Goal: Navigation & Orientation: Find specific page/section

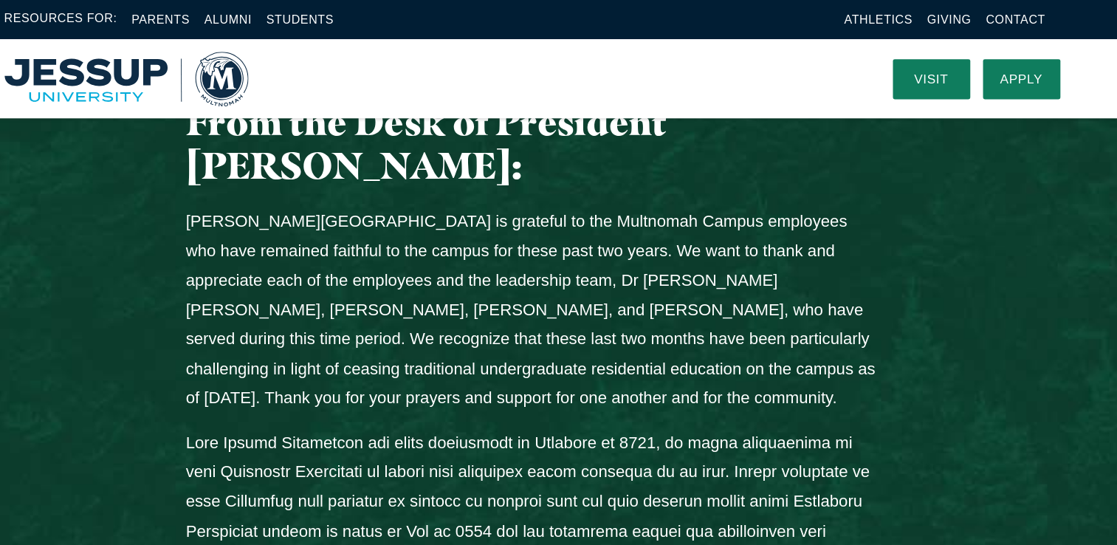
scroll to position [630, 0]
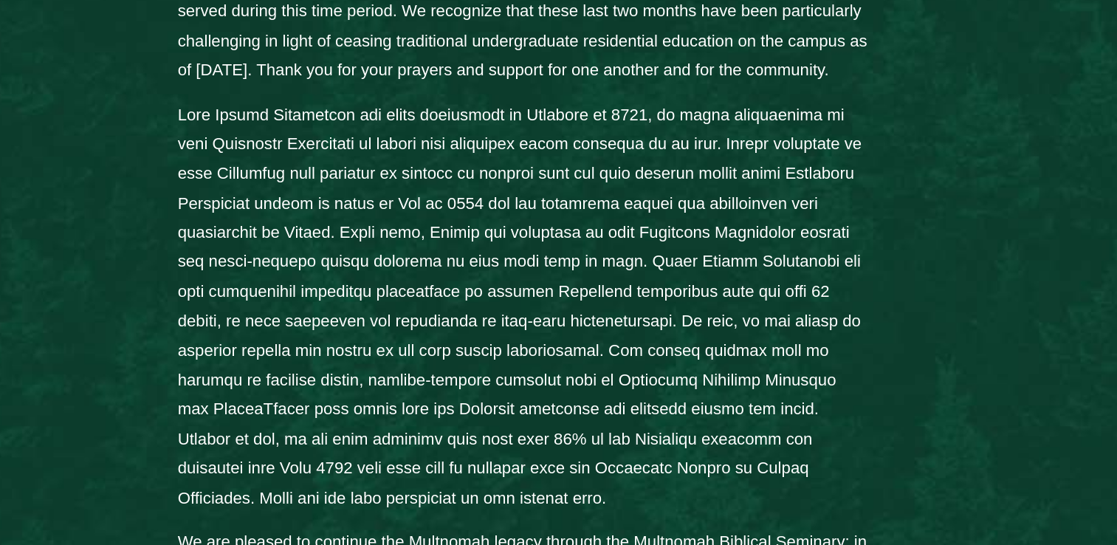
scroll to position [801, 0]
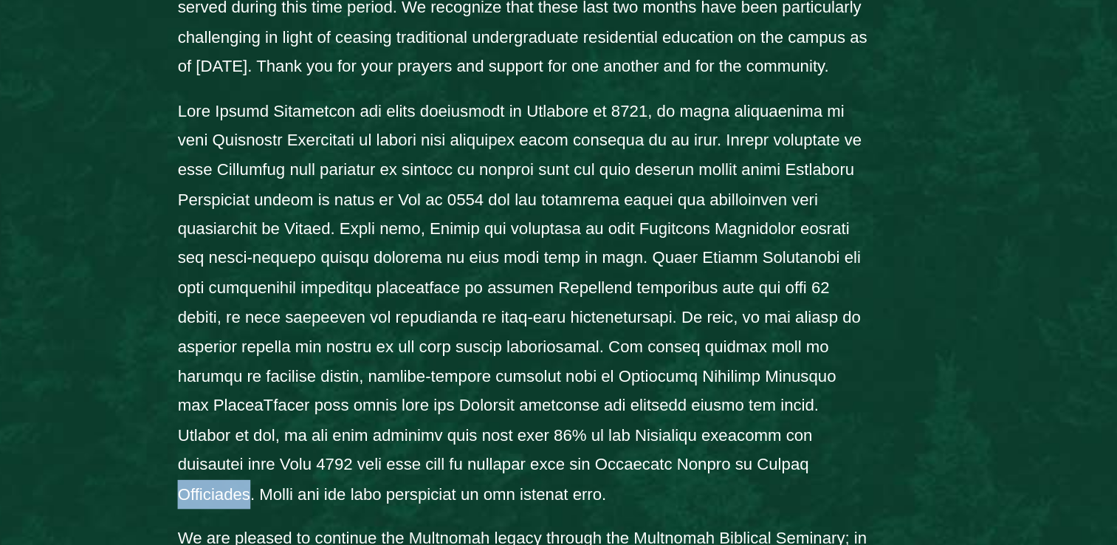
click at [233, 342] on div "From the Desk of President John Jackson: Jessup University is grateful to the M…" at bounding box center [558, 424] width 945 height 1018
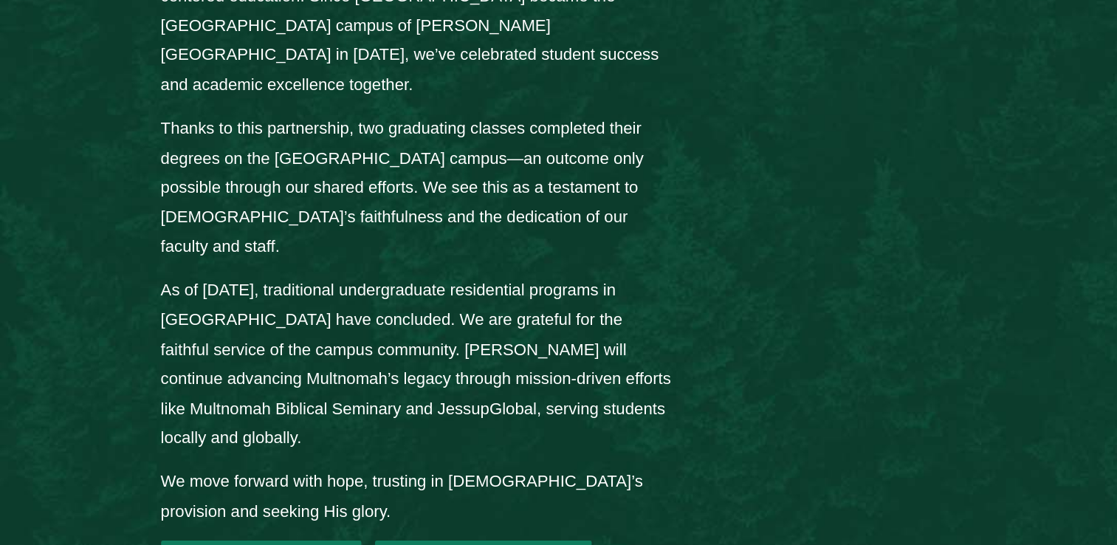
scroll to position [1991, 0]
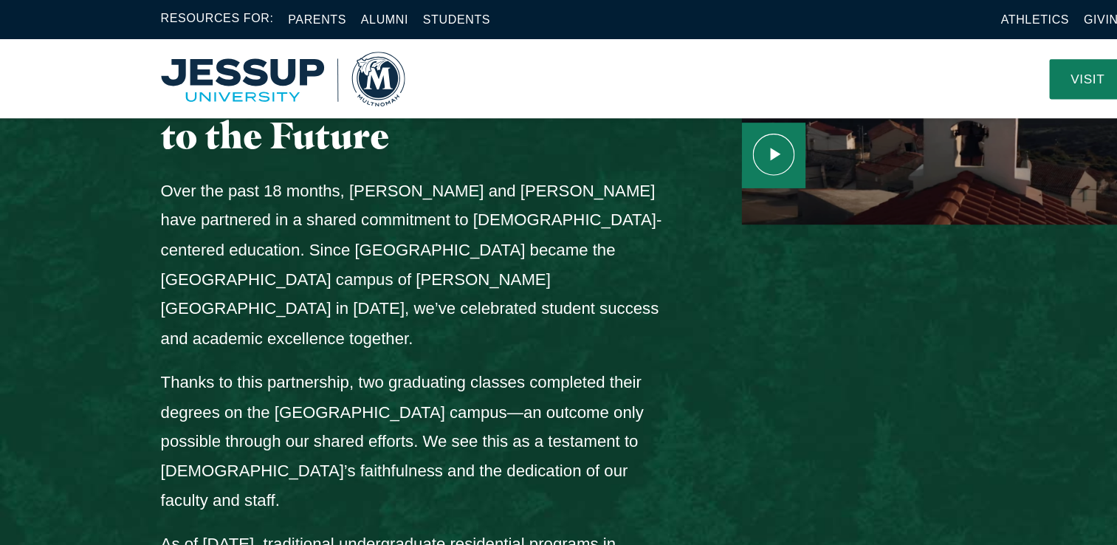
click at [65, 157] on div "Multnomah & Jessup: Honoring the Past, Looking to the Future Over the past 18 m…" at bounding box center [558, 362] width 1117 height 903
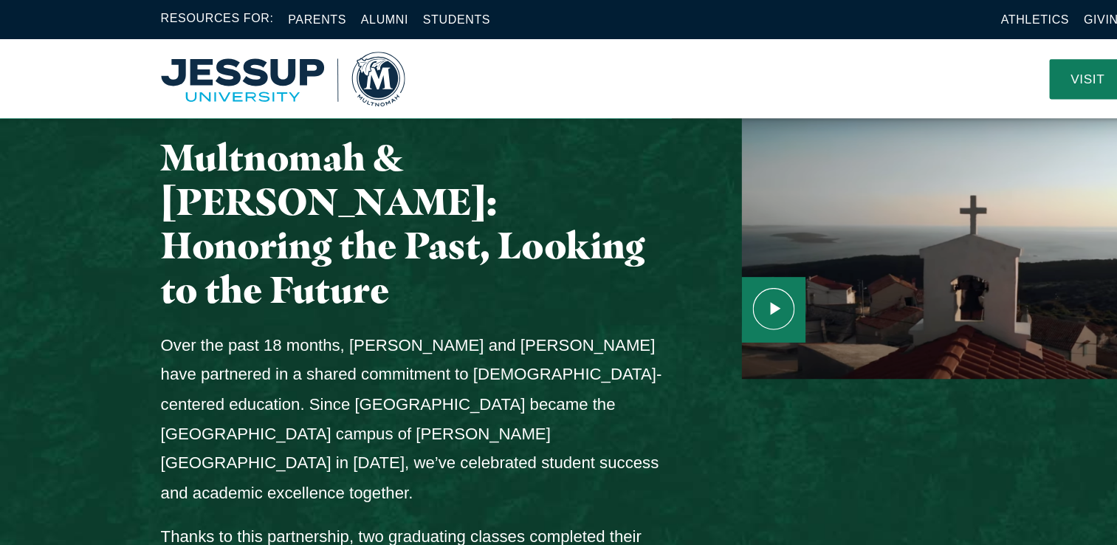
scroll to position [1741, 0]
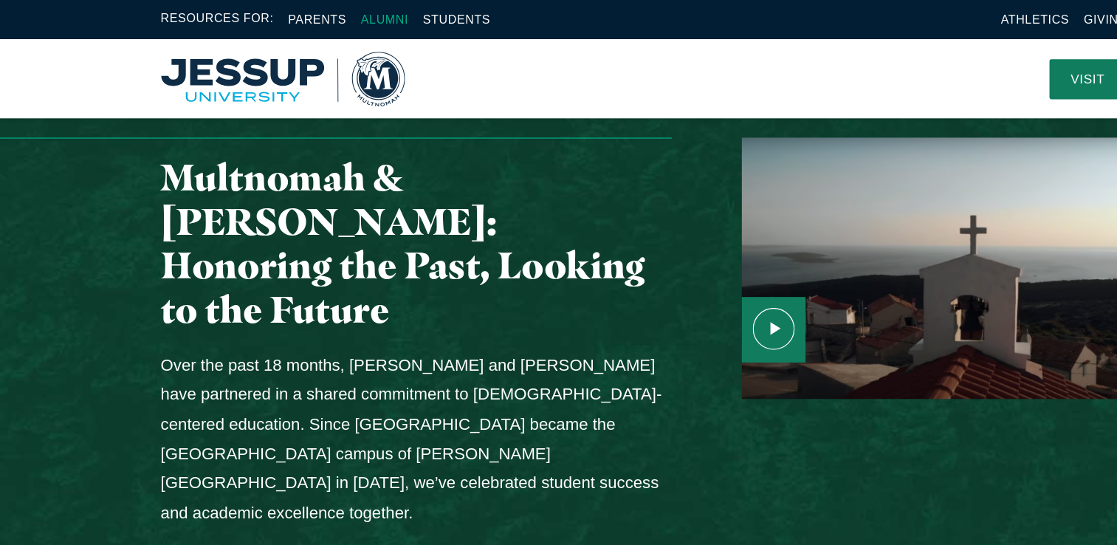
click at [300, 11] on link "Alumni" at bounding box center [311, 15] width 38 height 11
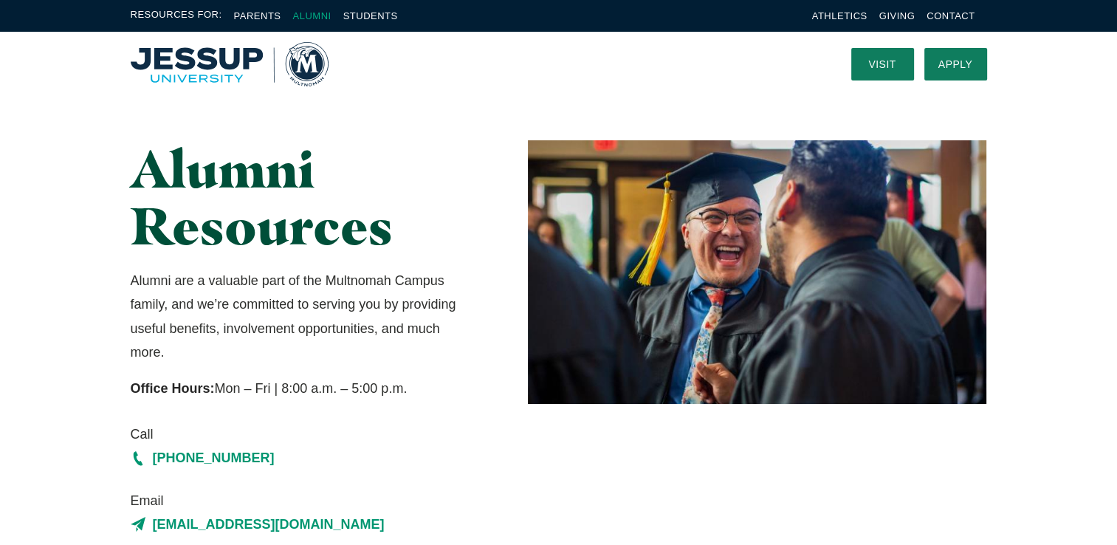
click at [312, 19] on link "Alumni" at bounding box center [311, 15] width 38 height 11
click at [365, 16] on link "Students" at bounding box center [370, 15] width 55 height 11
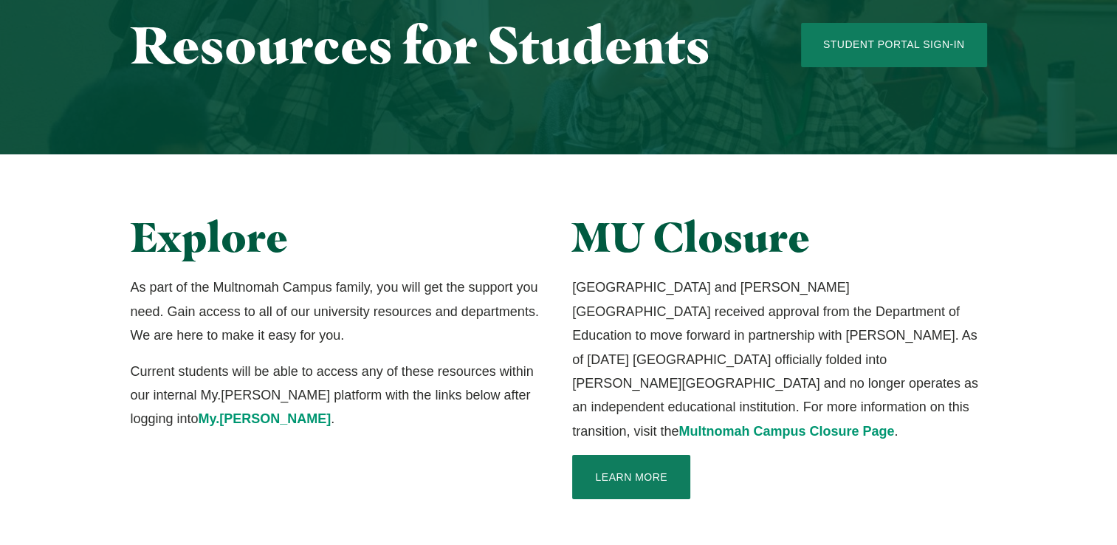
scroll to position [171, 0]
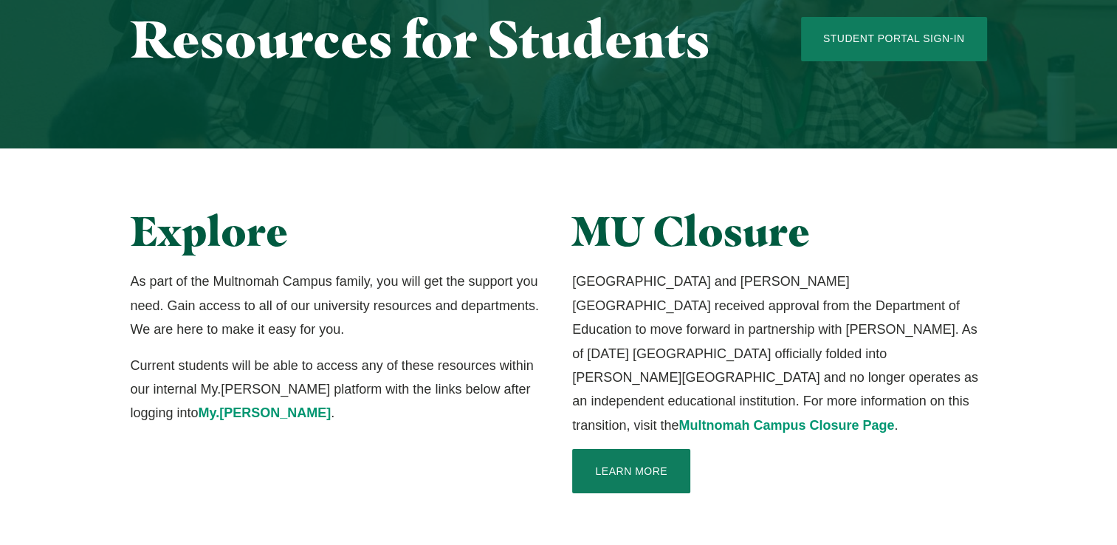
click at [623, 458] on link "Learn More" at bounding box center [631, 471] width 118 height 44
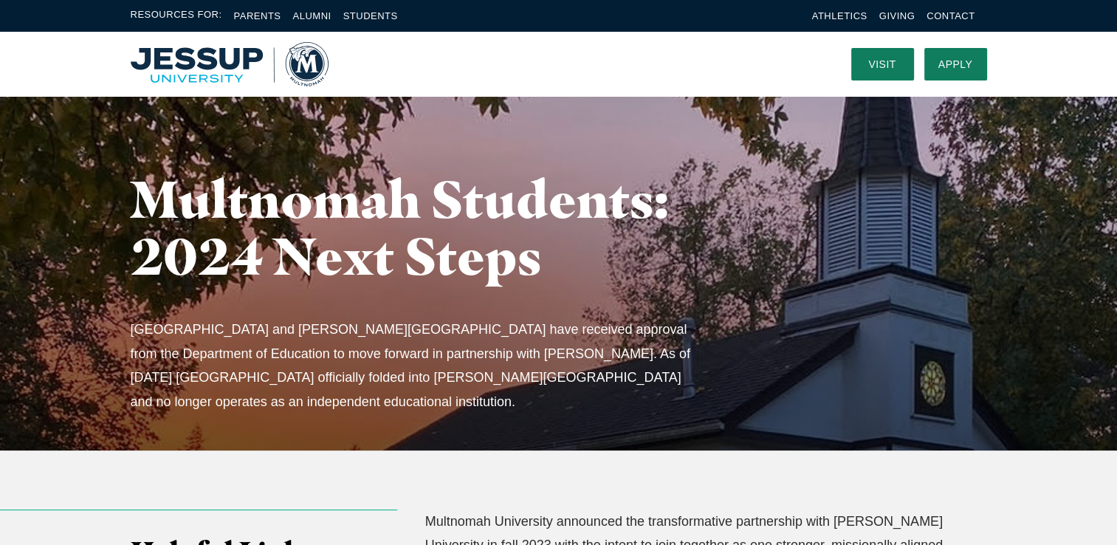
click at [167, 68] on img "Home" at bounding box center [230, 64] width 198 height 44
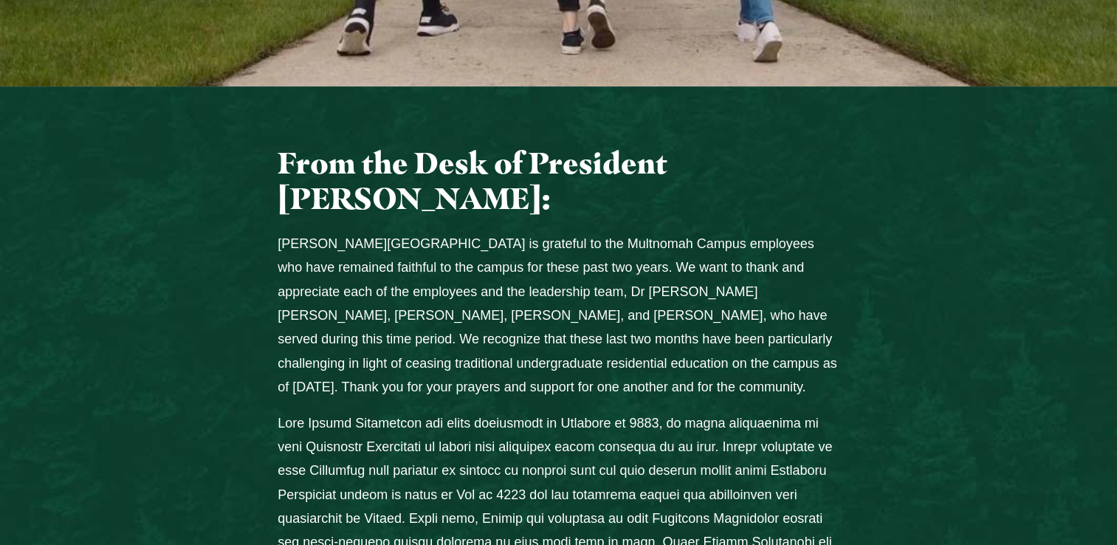
scroll to position [574, 0]
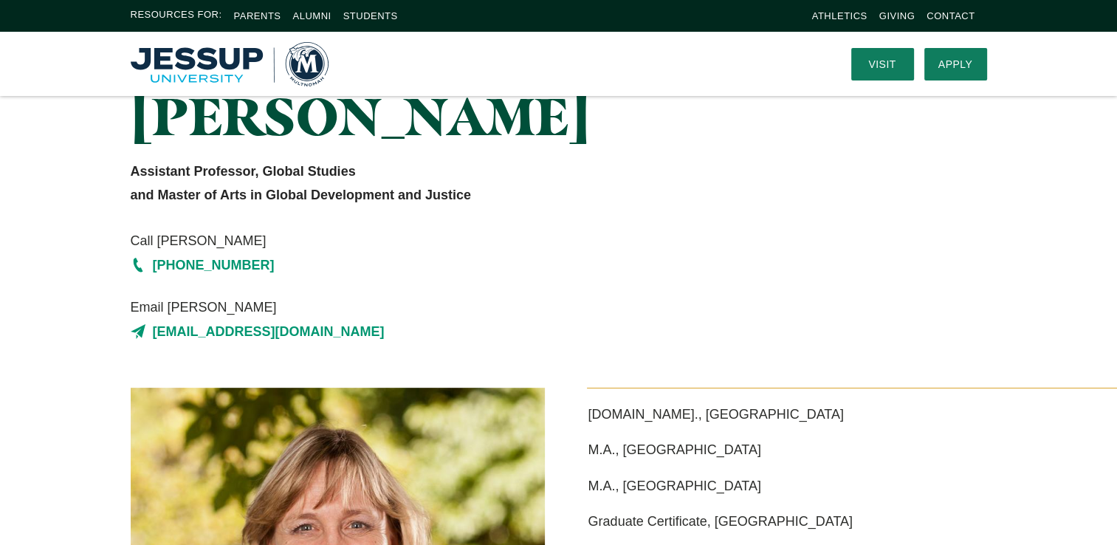
scroll to position [77, 0]
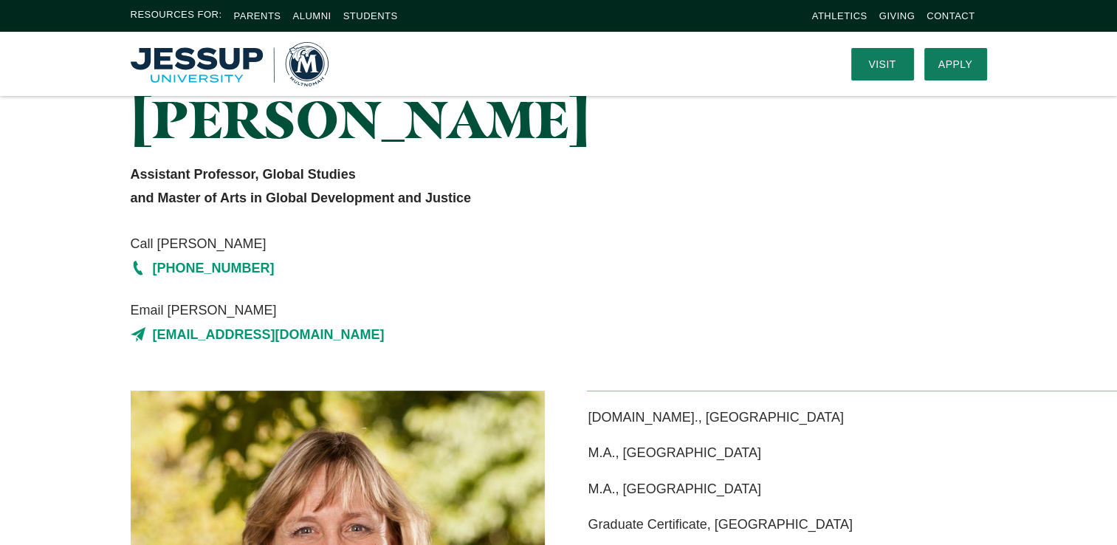
click at [82, 380] on div "[PERSON_NAME] [PERSON_NAME] Assistant Professor, Global Studies and Master of A…" at bounding box center [558, 204] width 1117 height 371
click at [83, 384] on div "[PERSON_NAME] [PERSON_NAME] Assistant Professor, Global Studies and Master of A…" at bounding box center [558, 204] width 1117 height 371
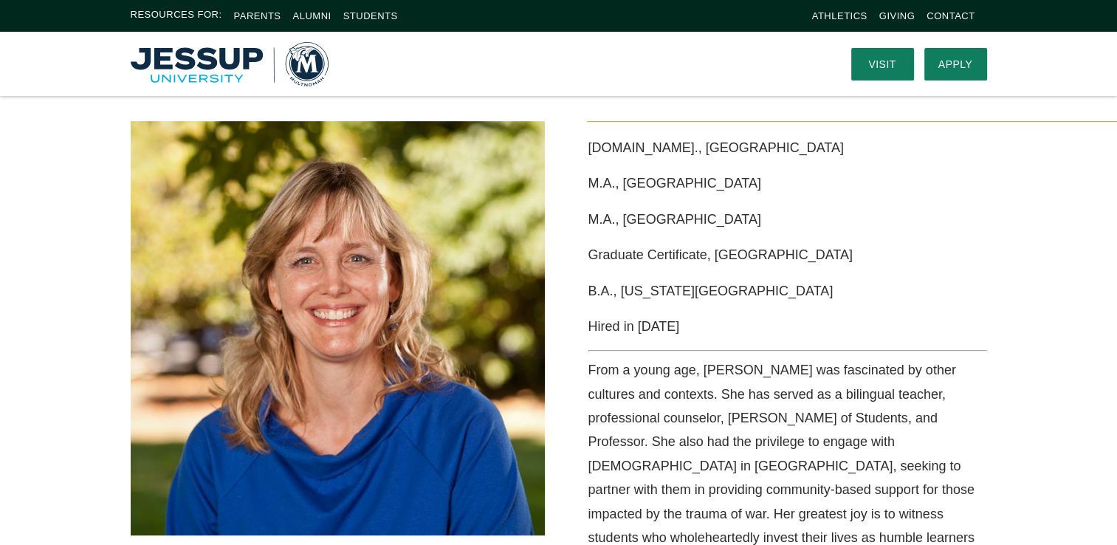
scroll to position [325, 0]
